Goal: Find specific page/section: Find specific page/section

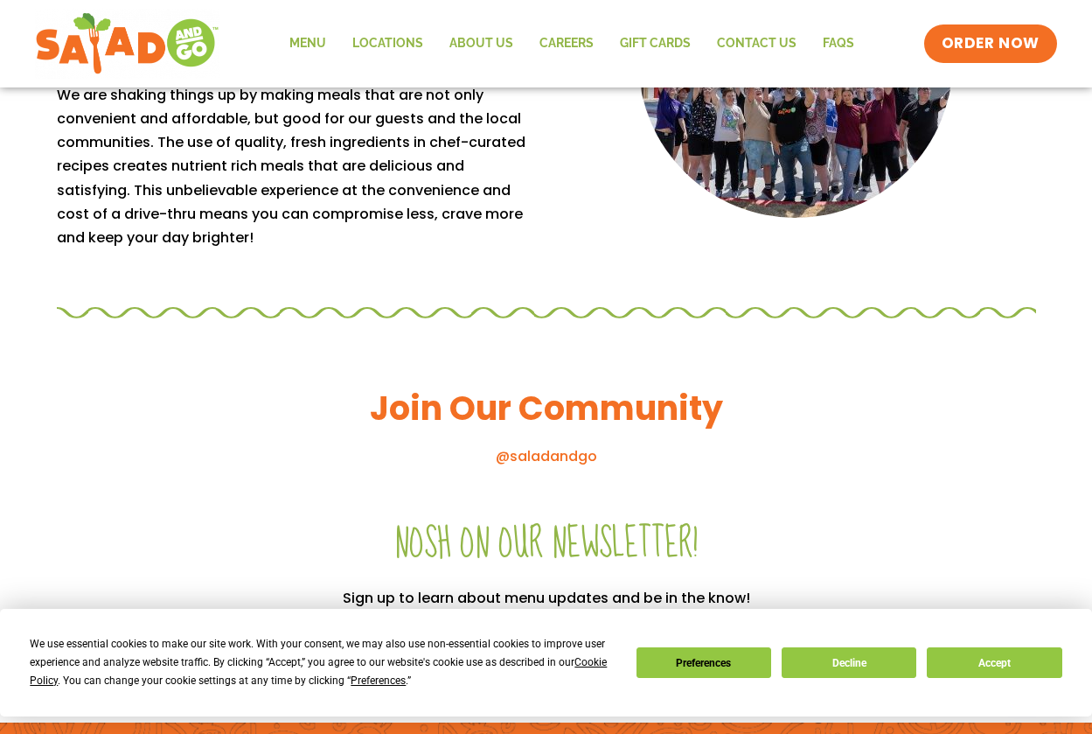
scroll to position [1938, 0]
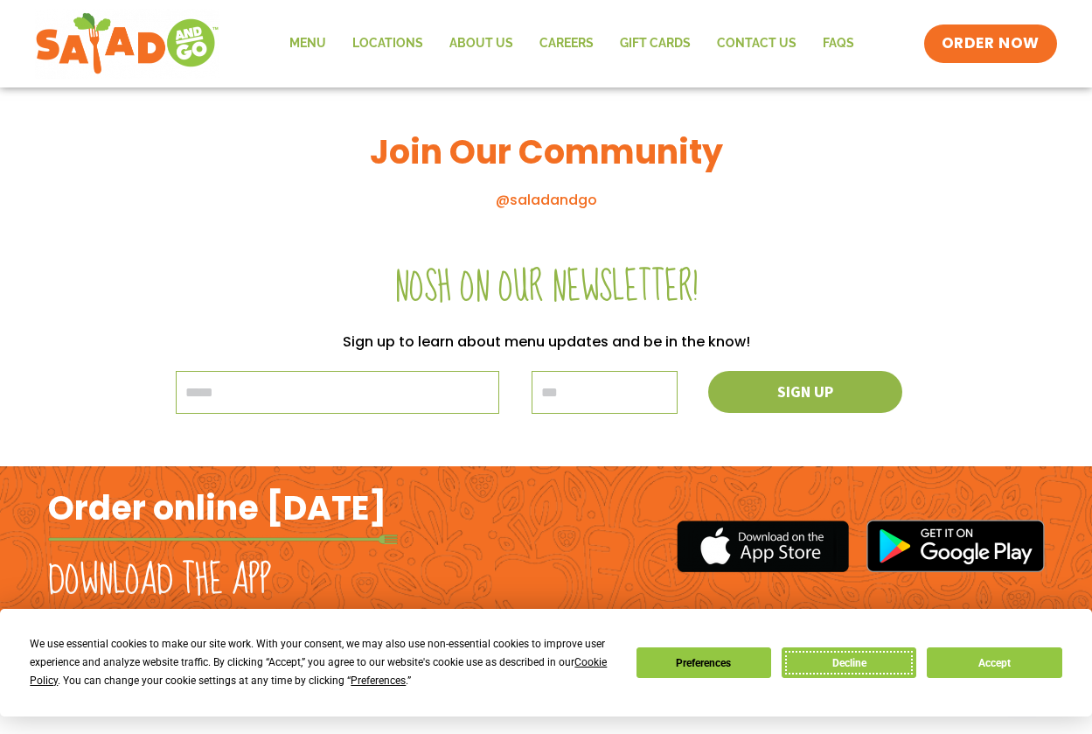
click at [877, 664] on button "Decline" at bounding box center [849, 662] width 135 height 31
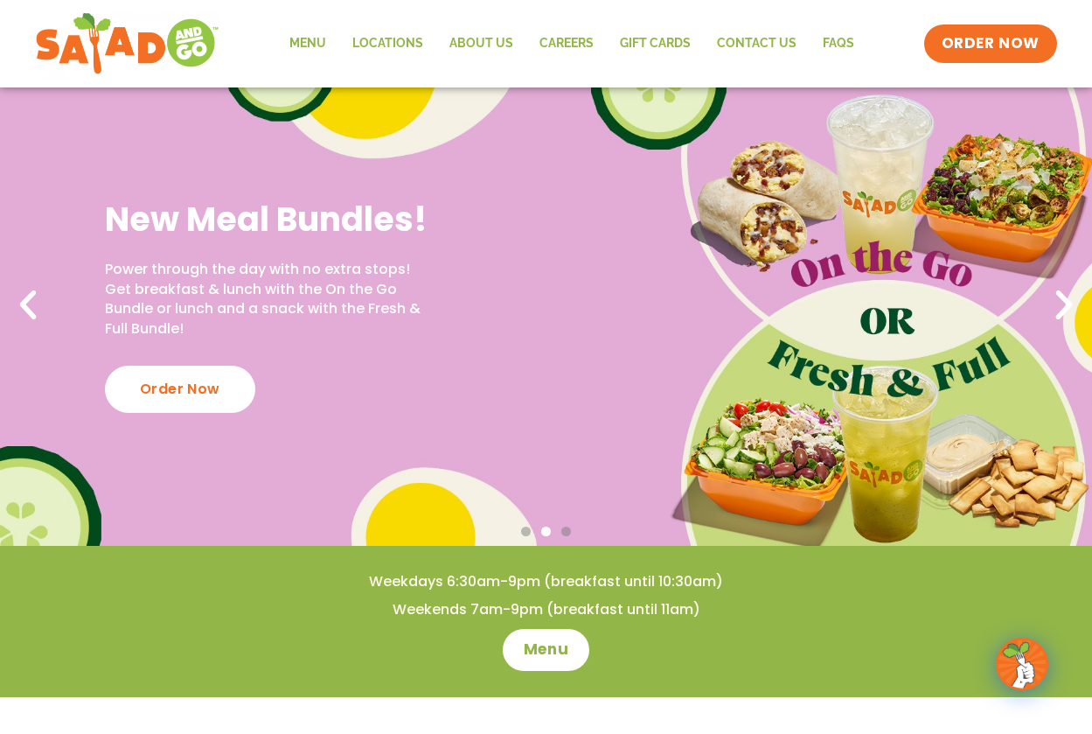
scroll to position [0, 0]
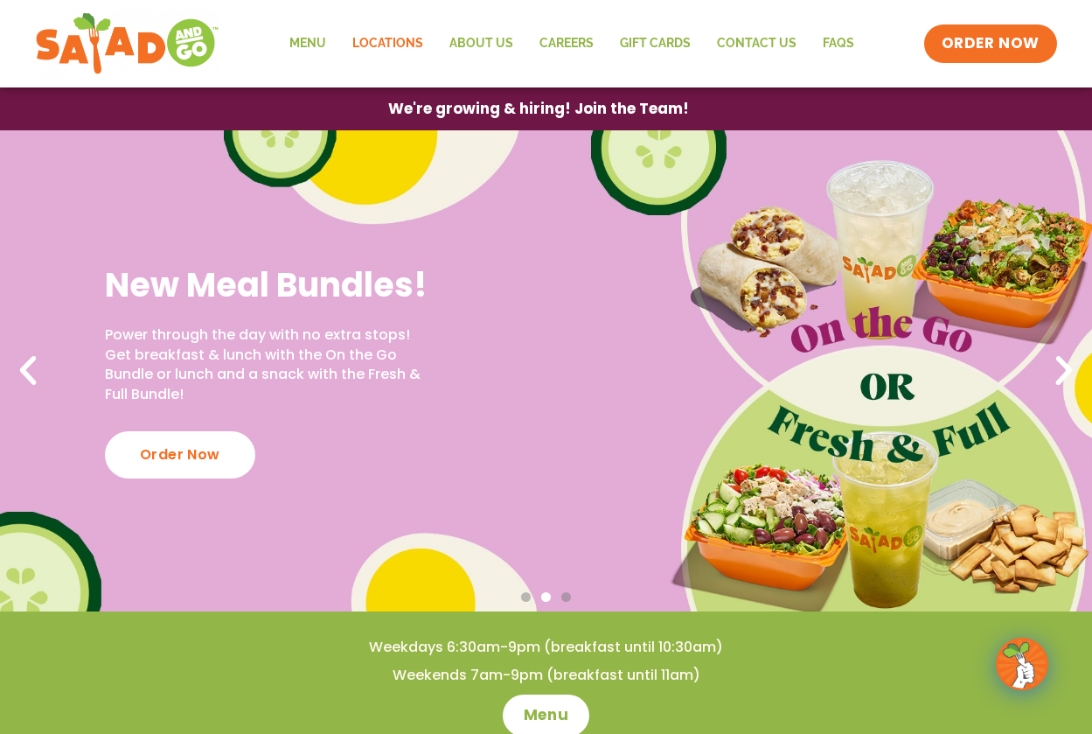
click at [416, 29] on link "Locations" at bounding box center [387, 44] width 97 height 40
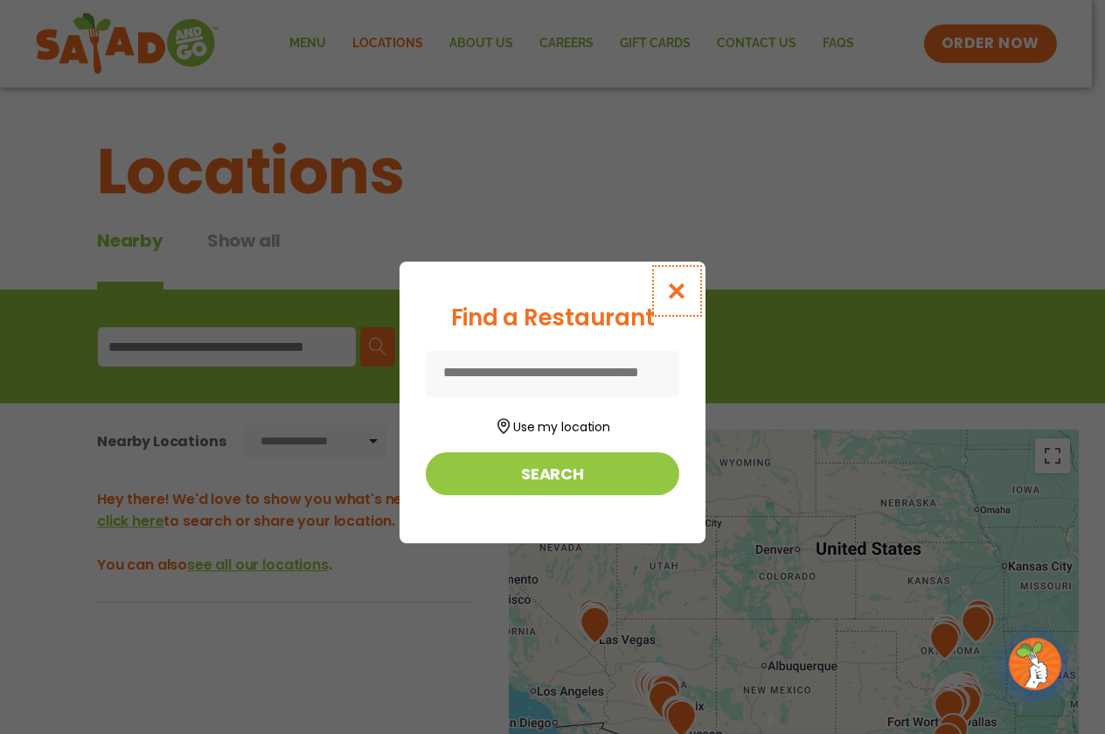
click at [677, 282] on icon "Close modal" at bounding box center [677, 291] width 22 height 18
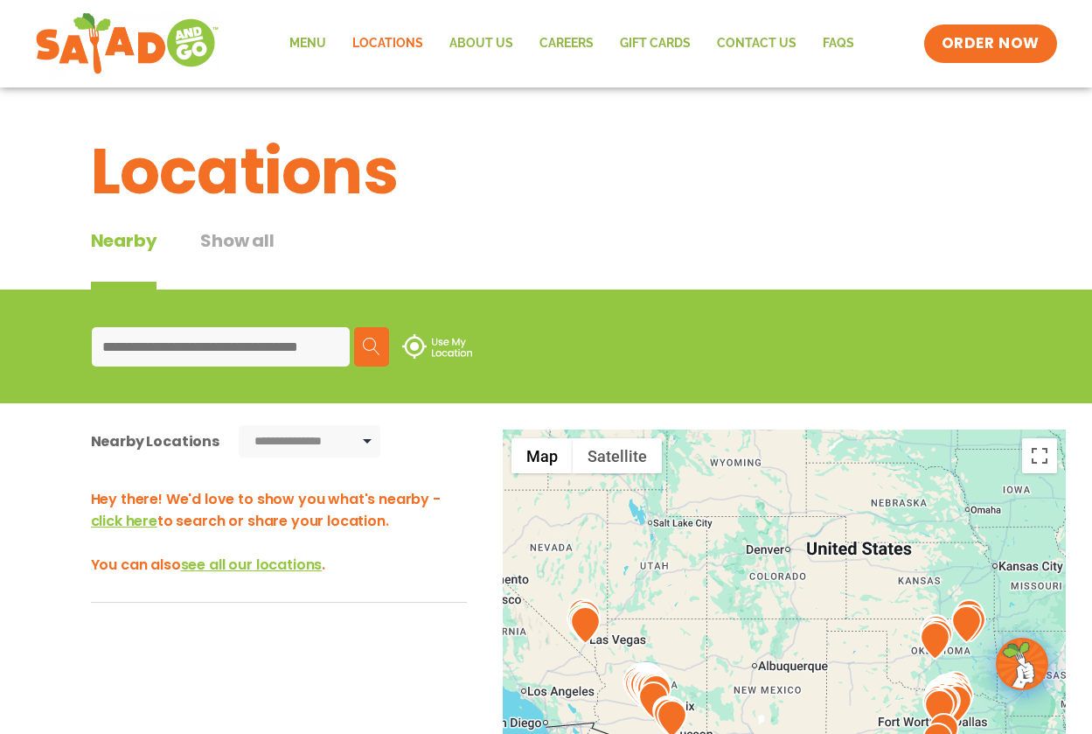
click at [243, 343] on input at bounding box center [221, 346] width 258 height 39
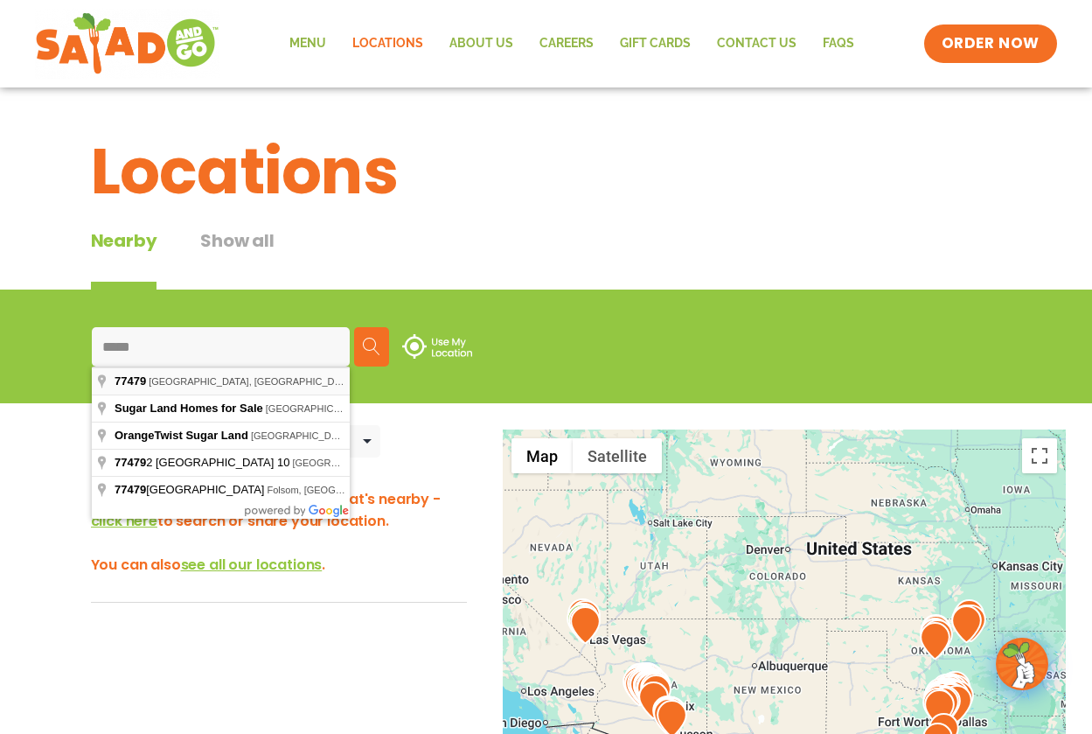
type input "**********"
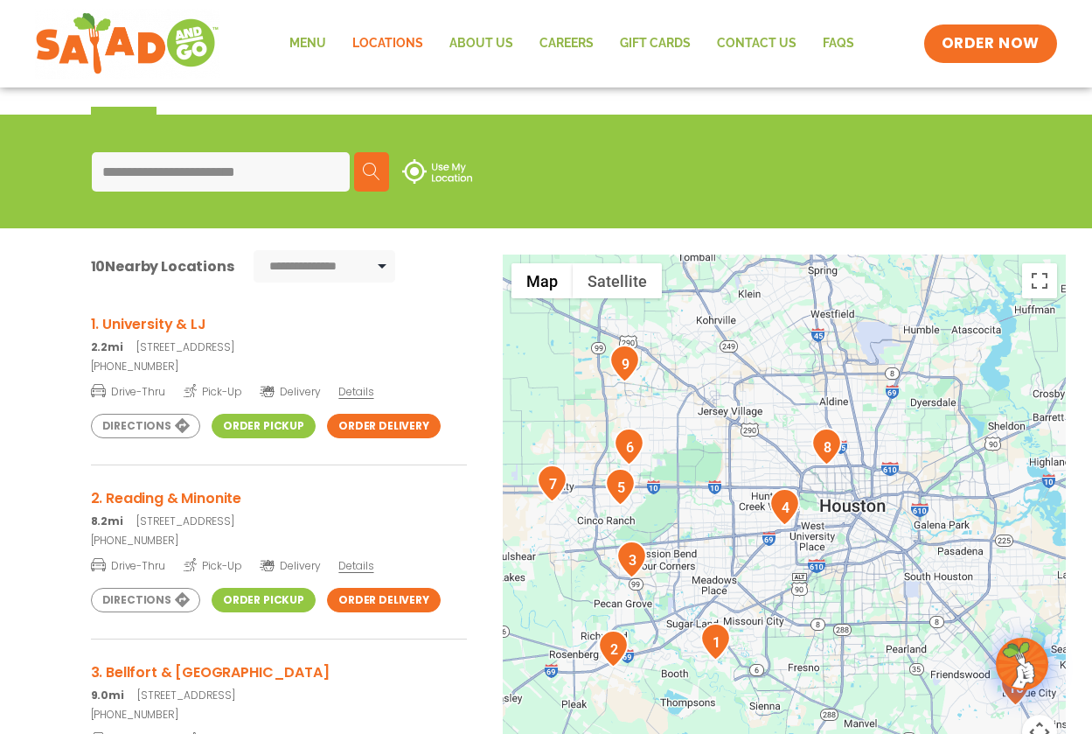
click at [175, 327] on h3 "1. University & LJ" at bounding box center [279, 324] width 376 height 22
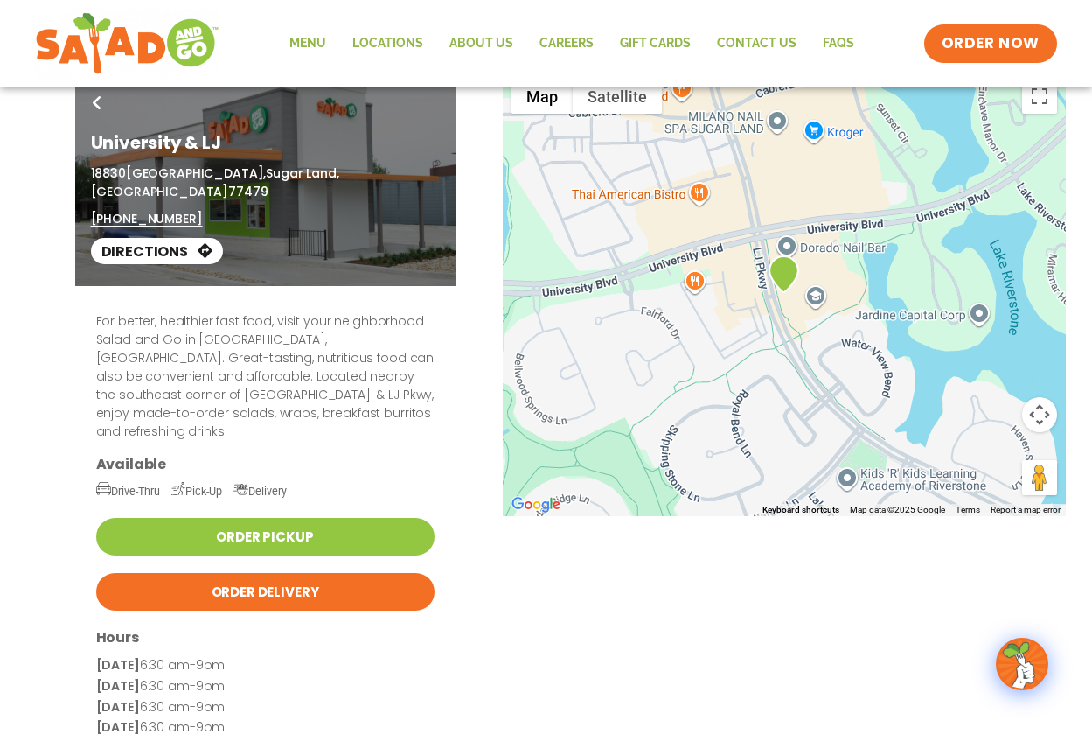
scroll to position [12, 0]
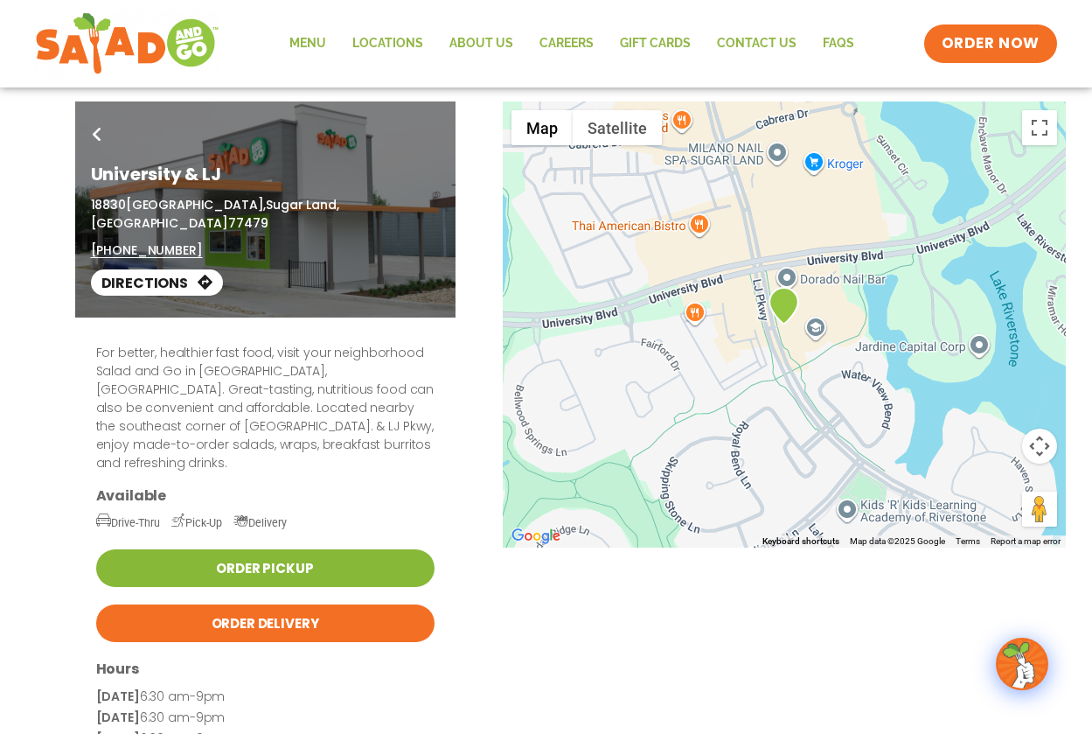
click at [275, 549] on link "Order Pickup" at bounding box center [265, 568] width 338 height 38
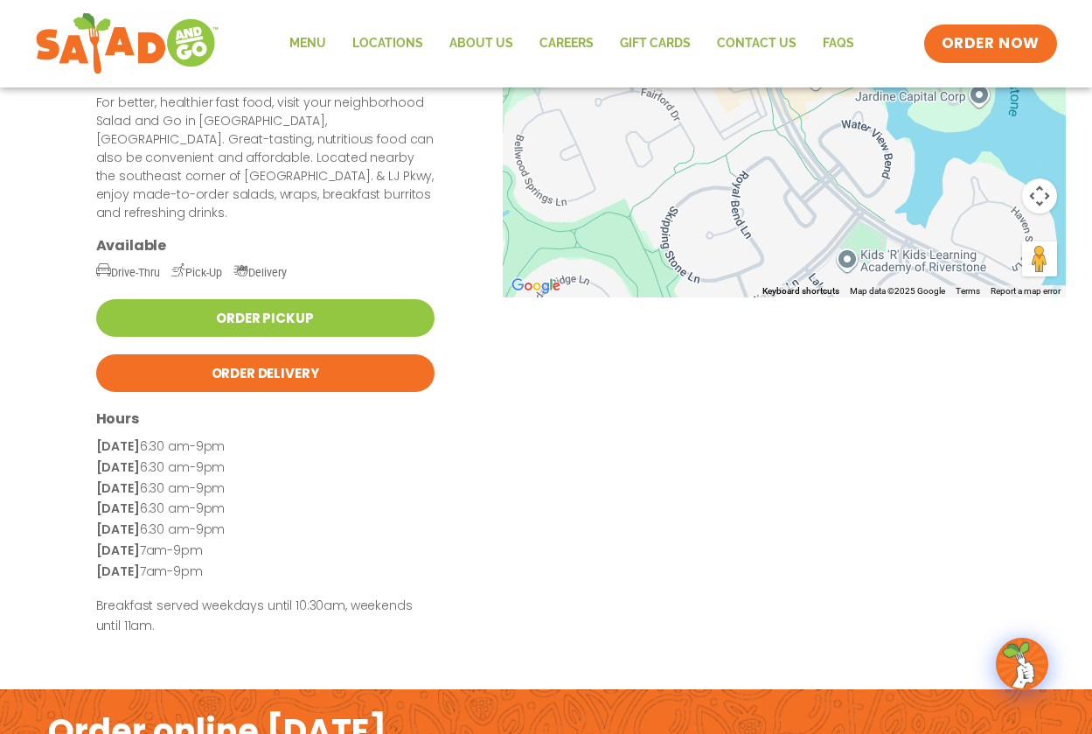
scroll to position [187, 0]
